Goal: Information Seeking & Learning: Learn about a topic

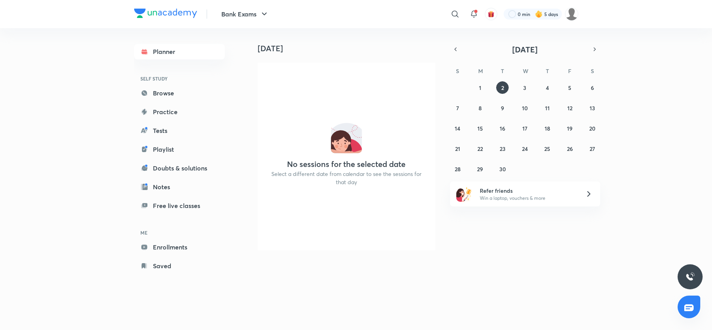
click at [152, 246] on link "Enrollments" at bounding box center [179, 247] width 91 height 16
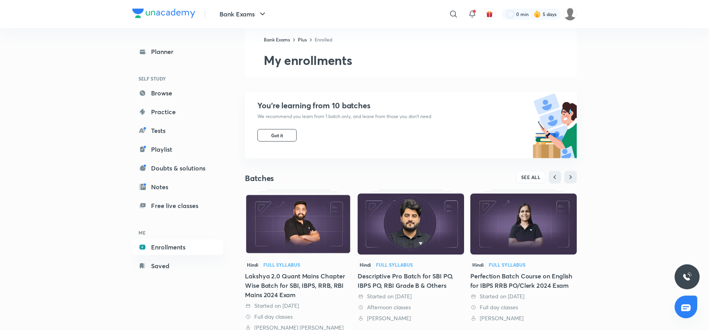
scroll to position [22, 0]
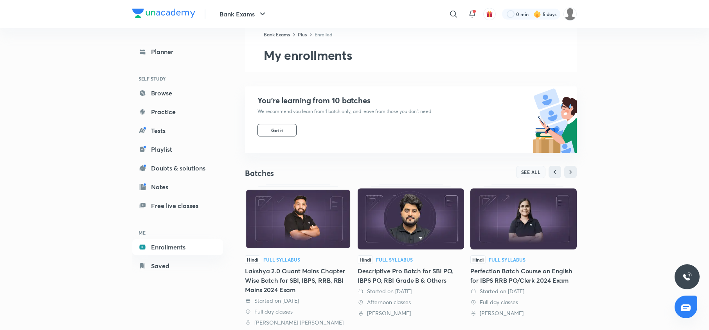
click at [533, 170] on span "SEE ALL" at bounding box center [531, 171] width 20 height 5
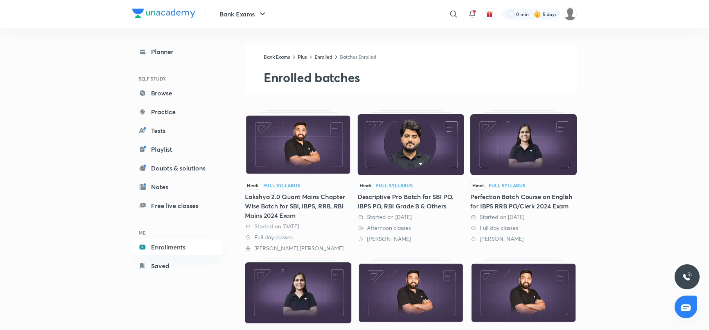
scroll to position [146, 0]
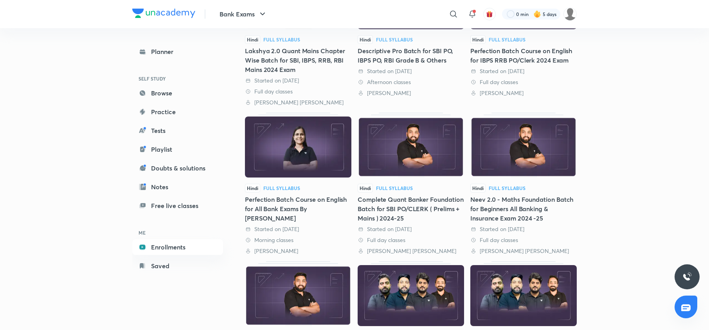
click at [513, 171] on img at bounding box center [523, 147] width 106 height 61
